Goal: Information Seeking & Learning: Learn about a topic

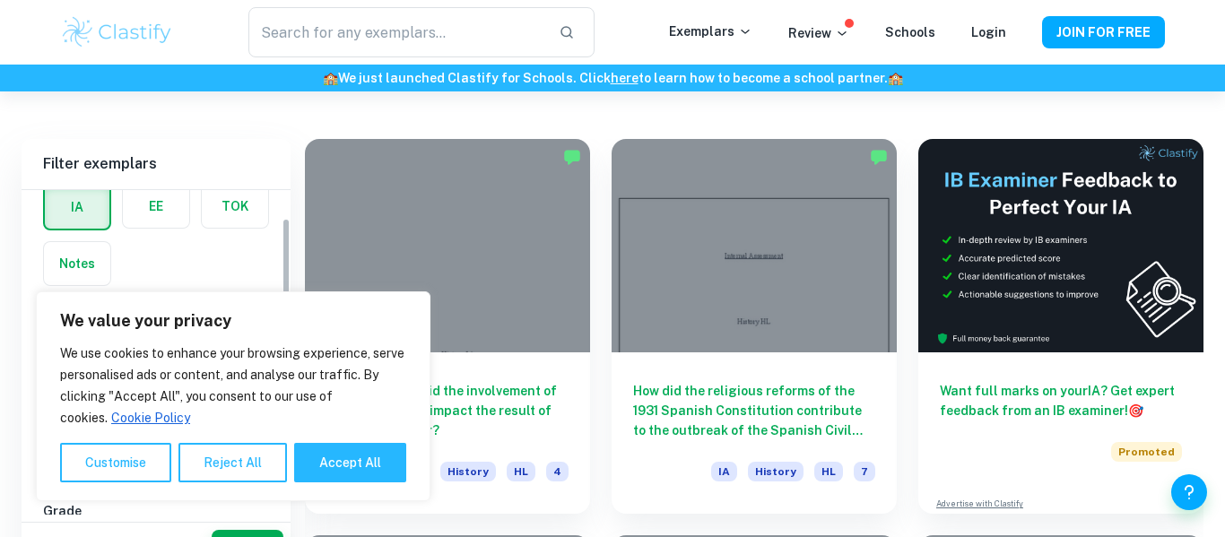
scroll to position [516, 0]
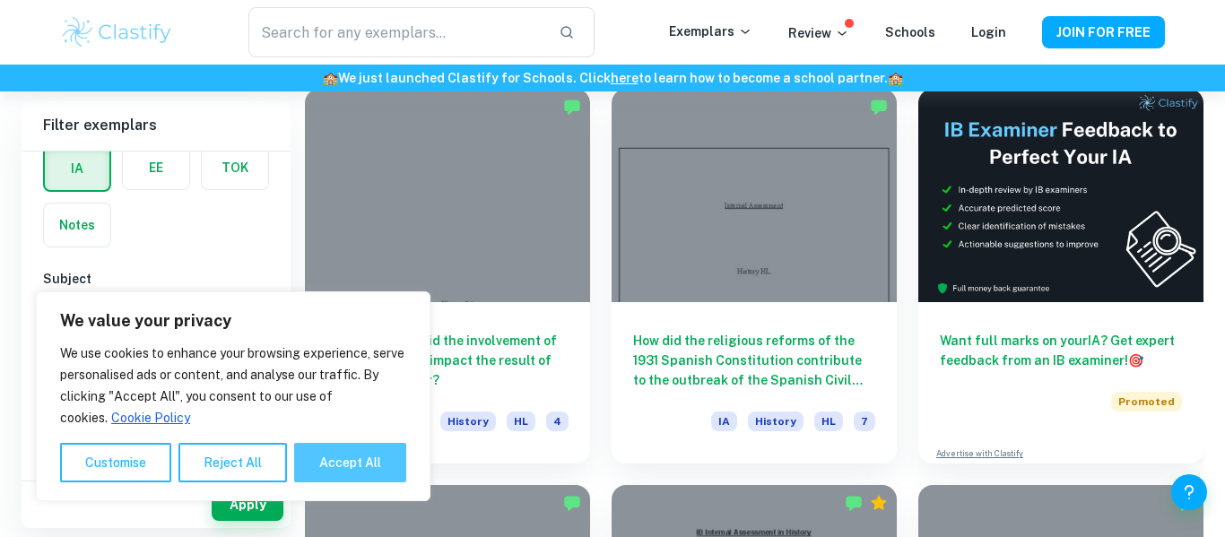
click at [336, 468] on button "Accept All" at bounding box center [350, 462] width 112 height 39
checkbox input "true"
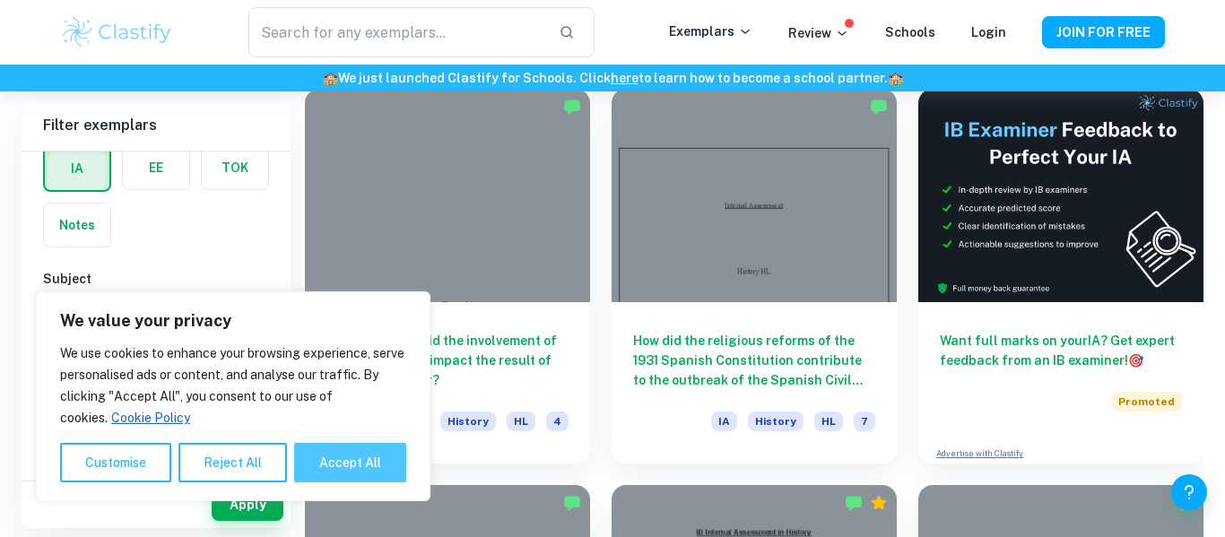
checkbox input "true"
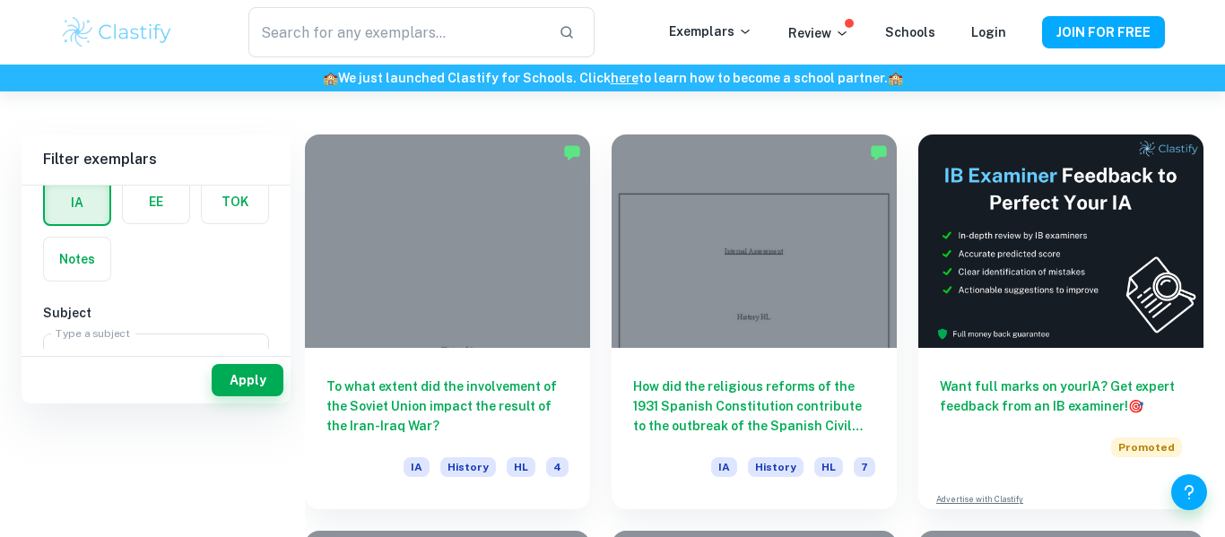
scroll to position [0, 0]
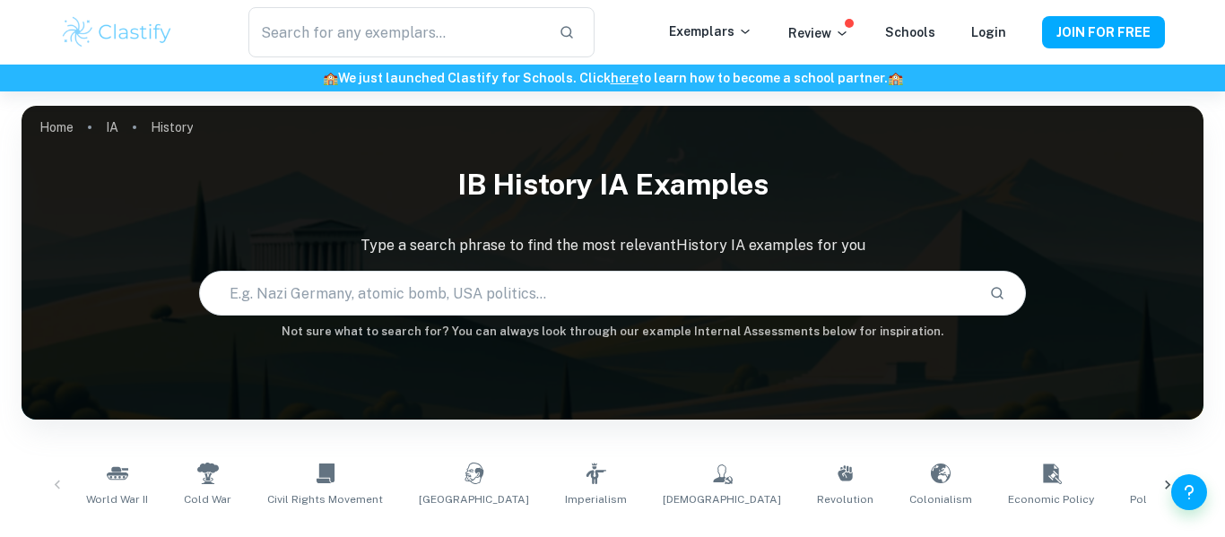
click at [384, 290] on input "text" at bounding box center [588, 293] width 776 height 50
type input "M\"
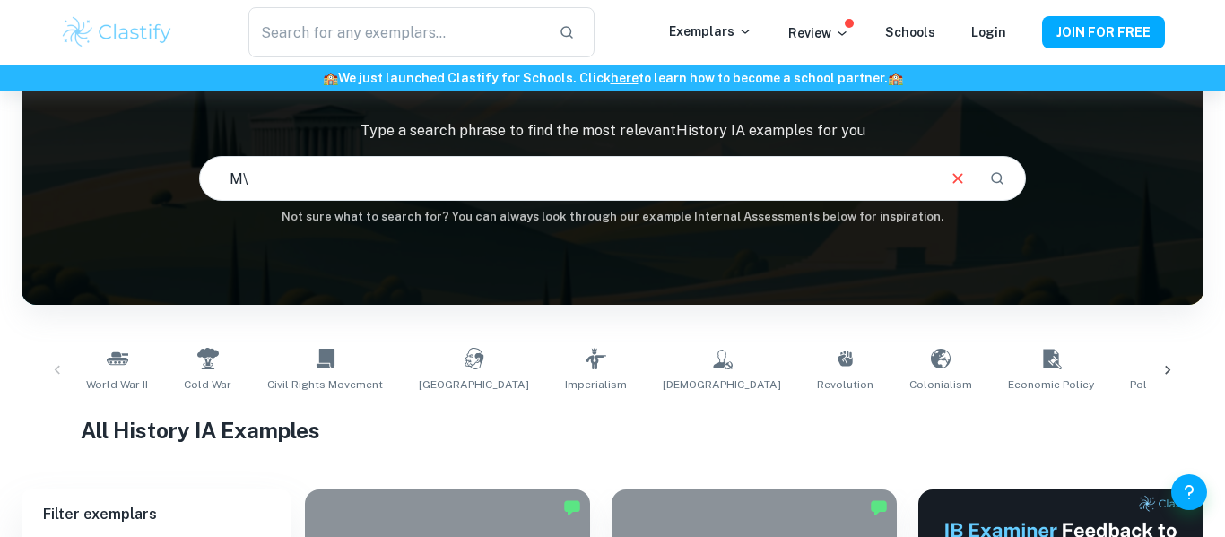
click at [399, 191] on input "M\" at bounding box center [567, 178] width 734 height 50
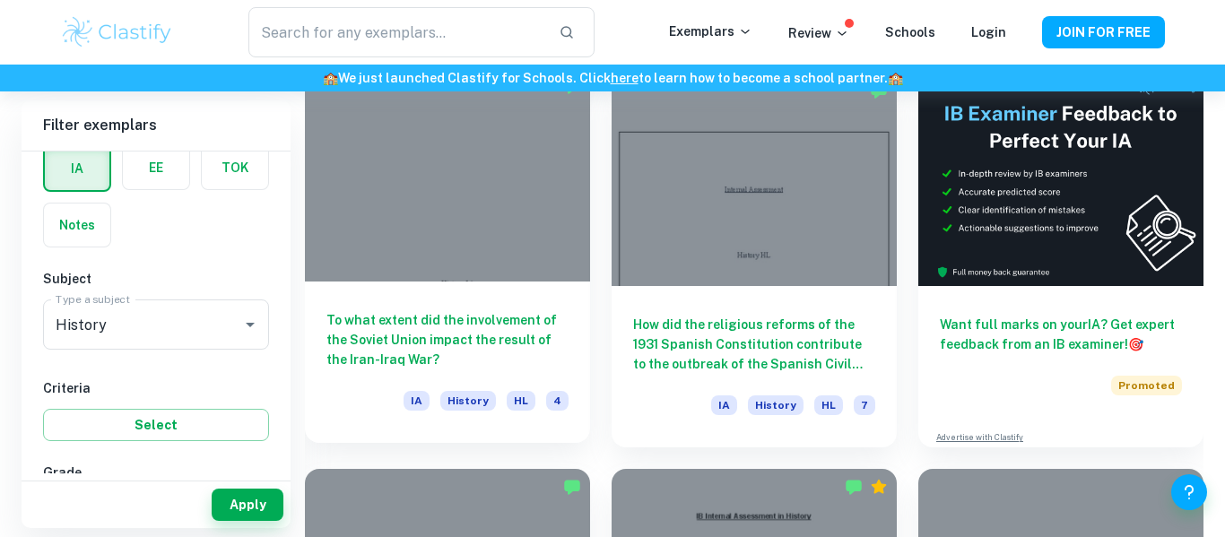
scroll to position [533, 0]
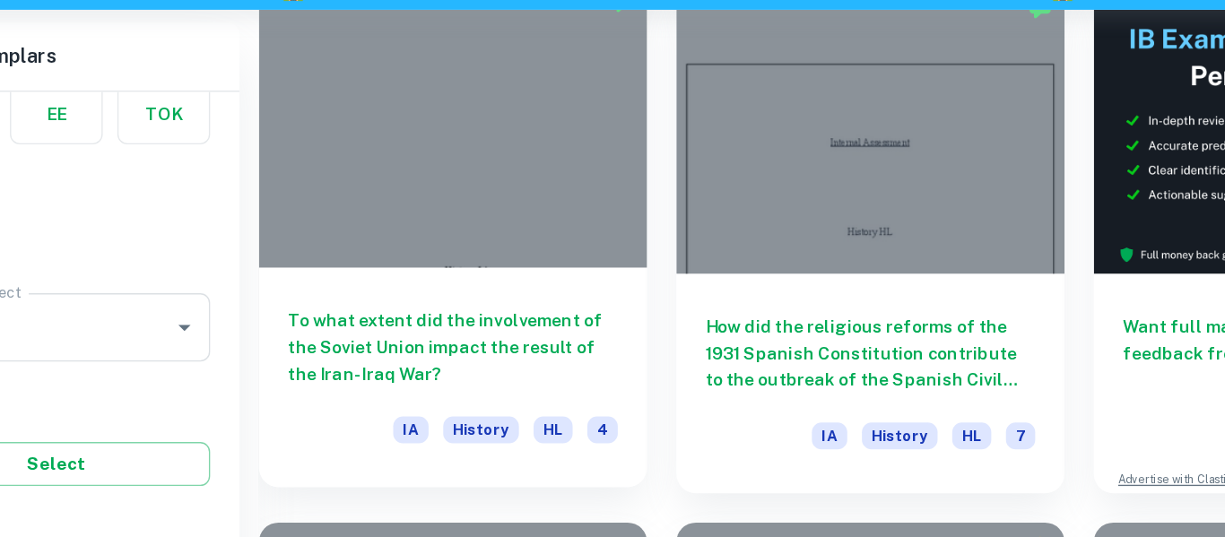
click at [432, 321] on h6 "To what extent did the involvement of the Soviet Union impact the result of the…" at bounding box center [447, 338] width 242 height 59
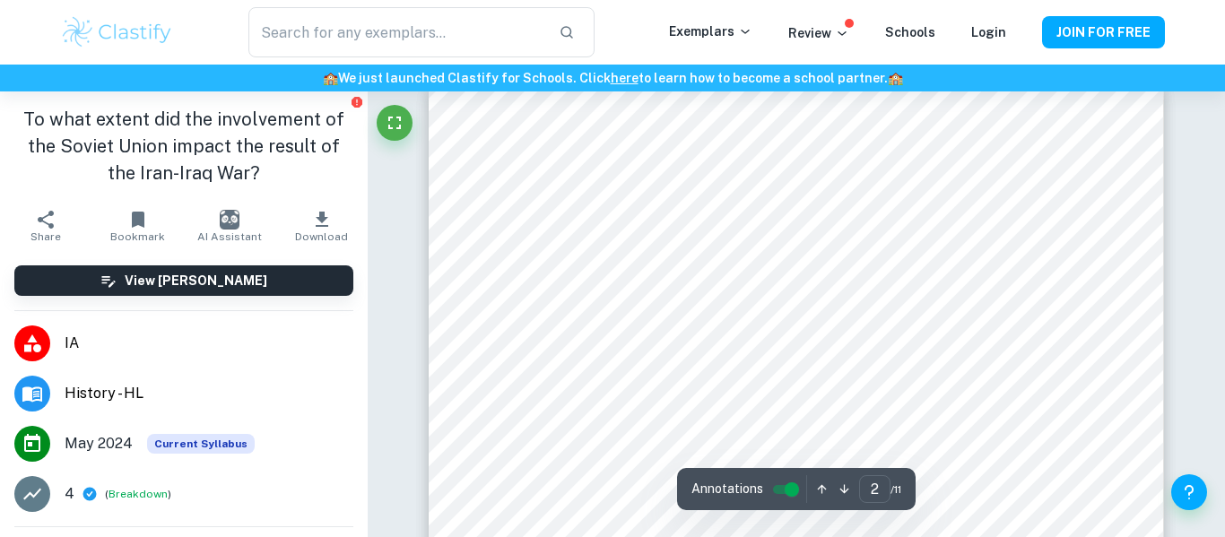
type input "1"
